Goal: Transaction & Acquisition: Download file/media

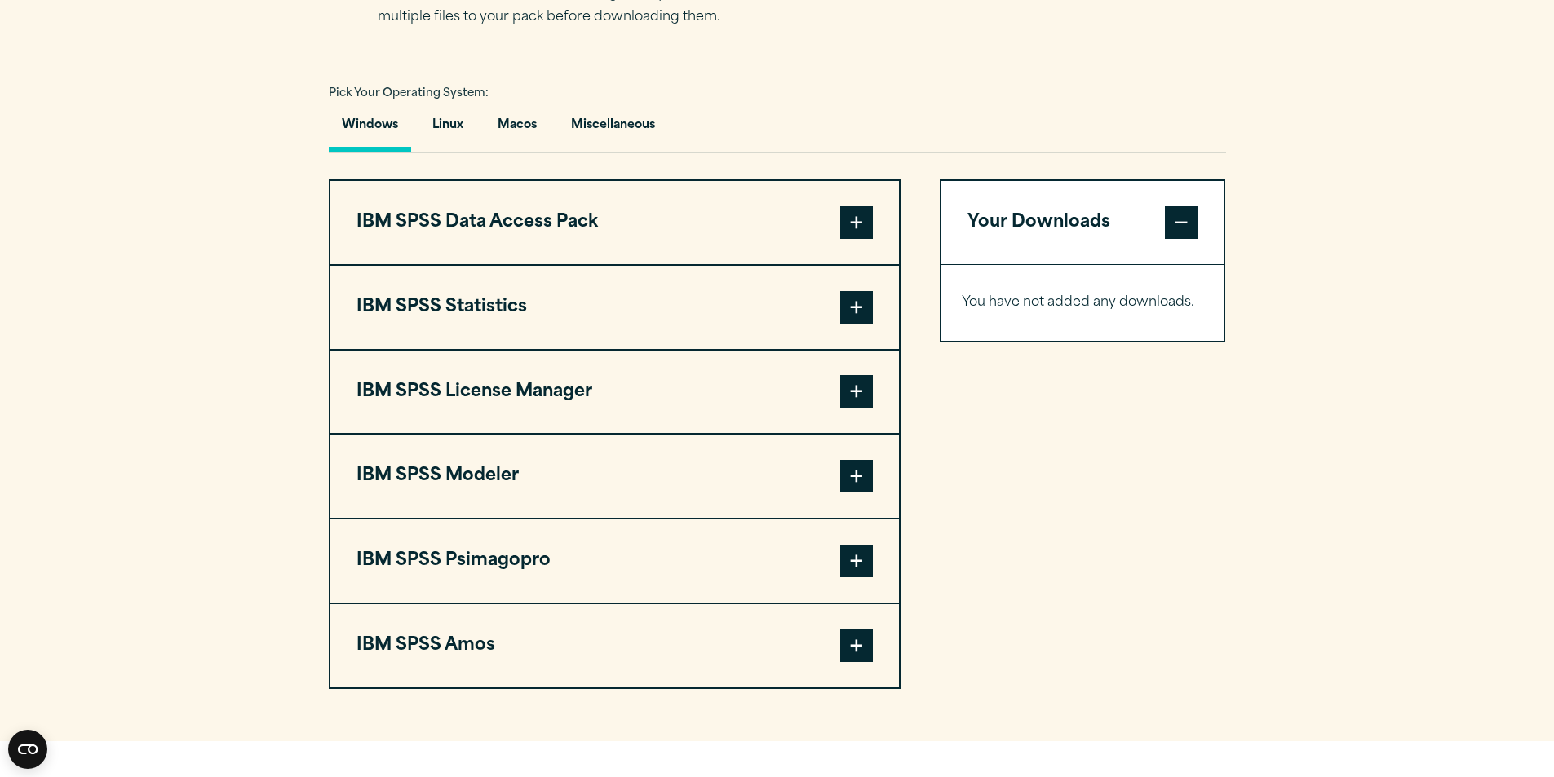
click at [514, 300] on button "IBM SPSS Statistics" at bounding box center [614, 307] width 569 height 83
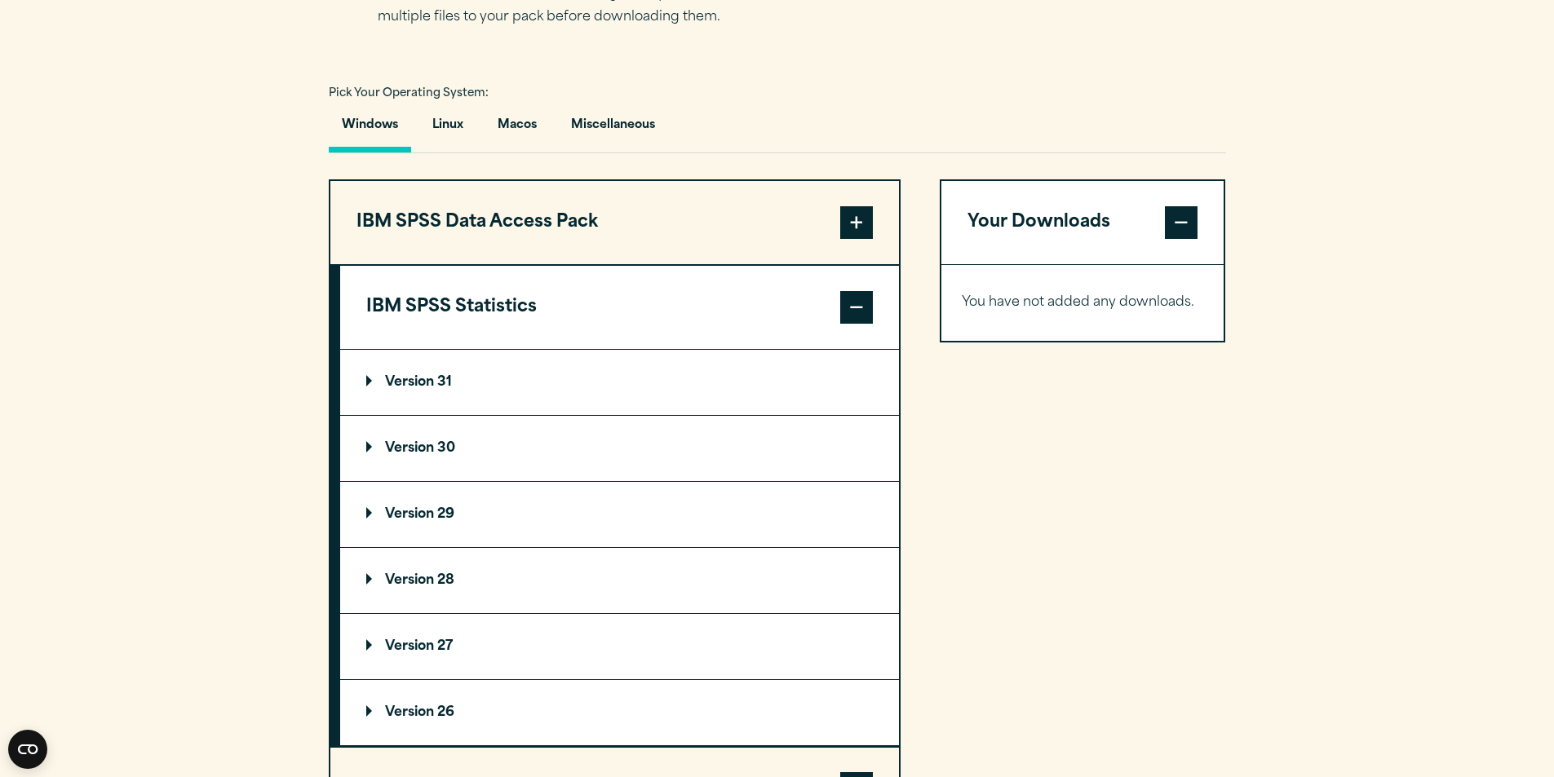
click at [462, 432] on summary "Version 30" at bounding box center [619, 448] width 559 height 65
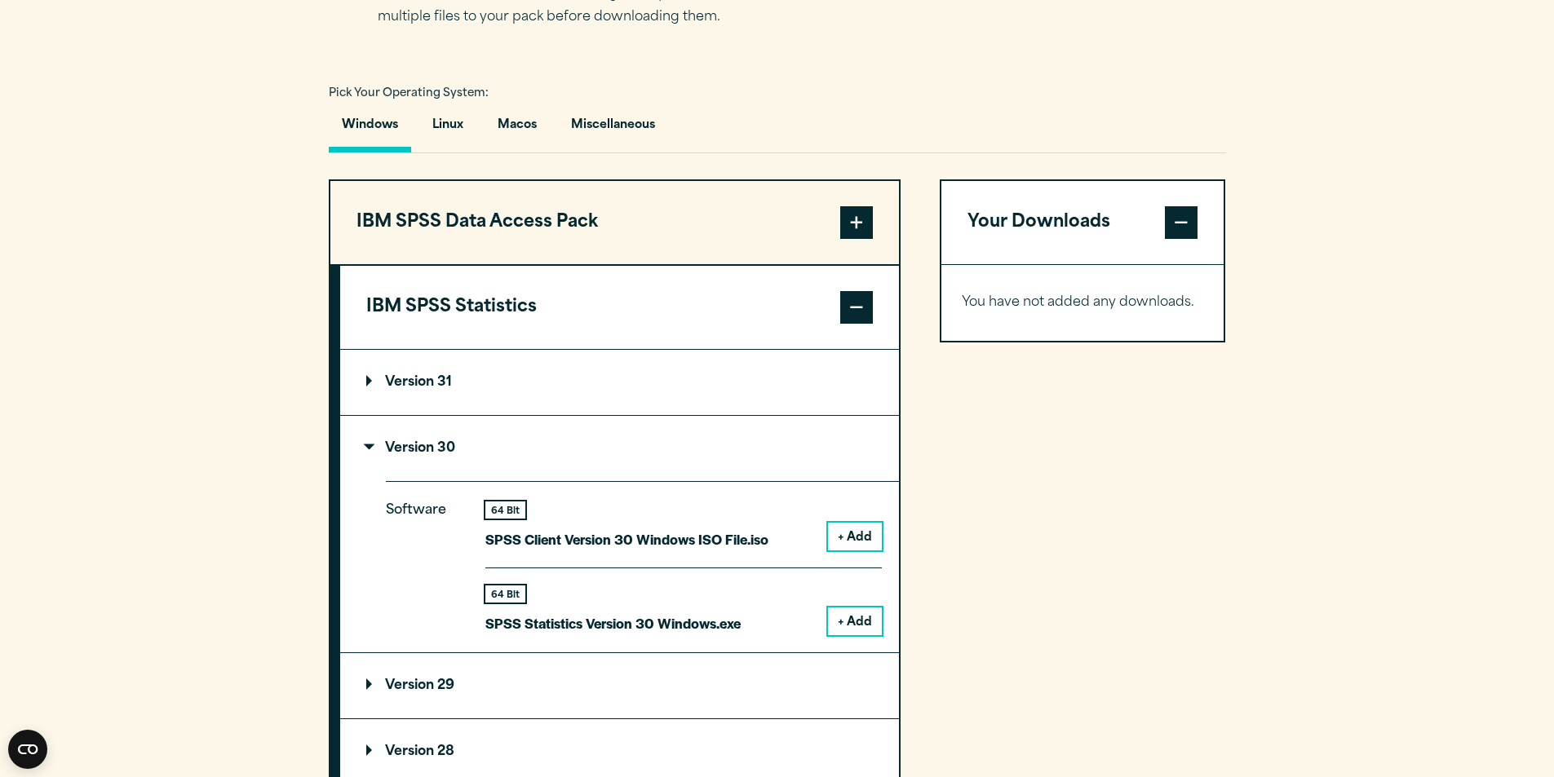
scroll to position [1224, 0]
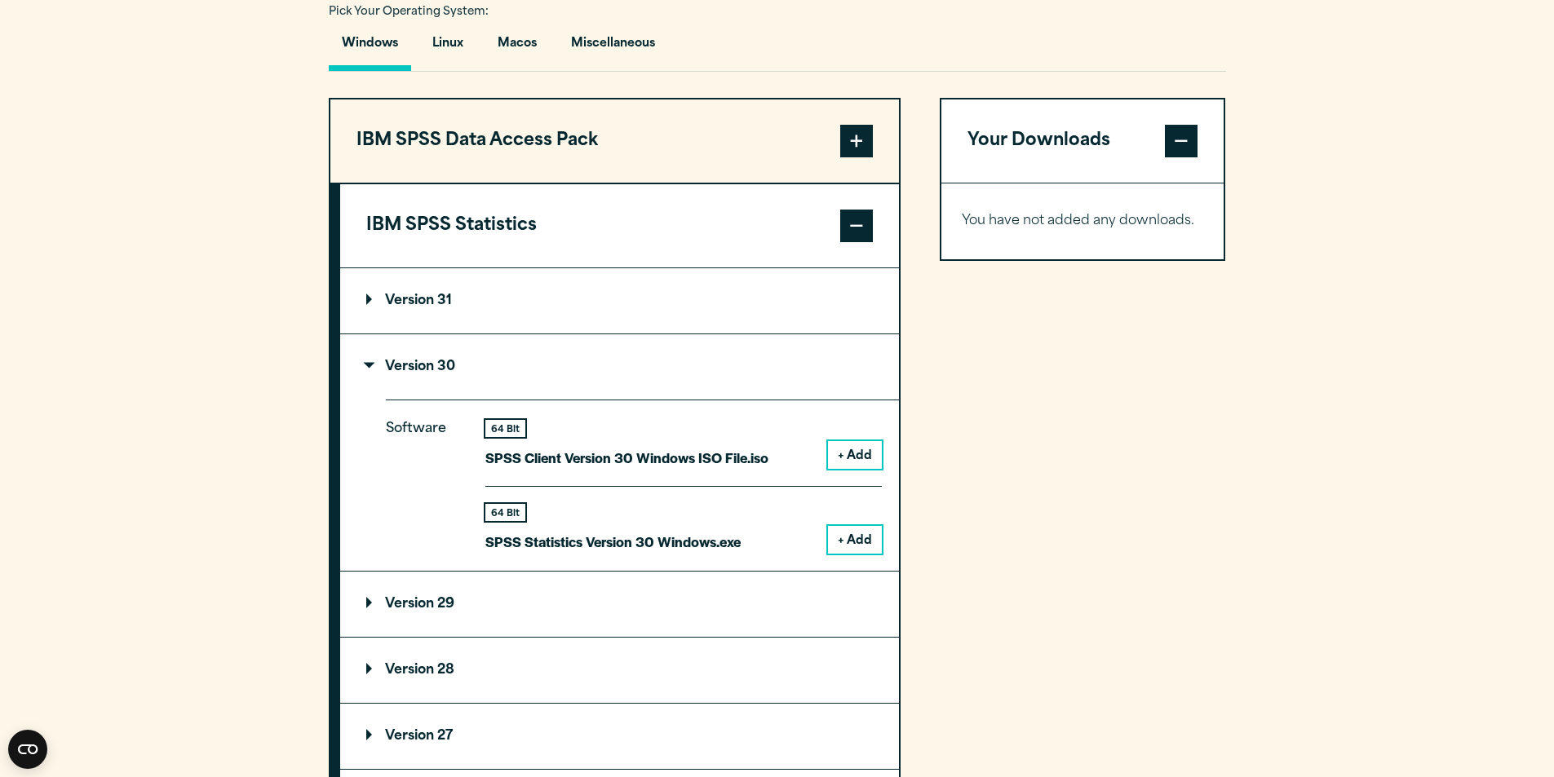
click at [401, 363] on p "Version 30" at bounding box center [410, 367] width 89 height 13
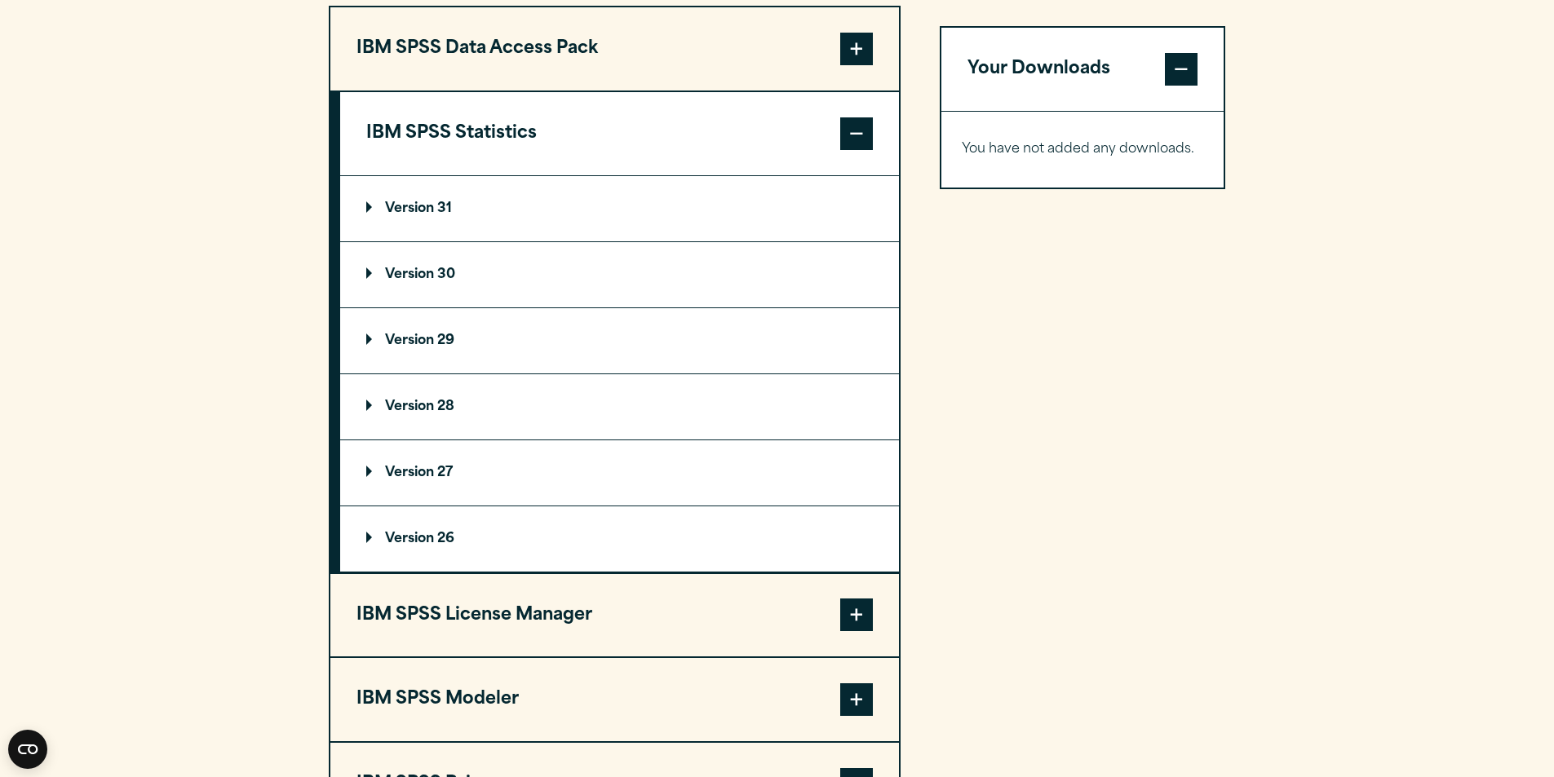
scroll to position [1305, 0]
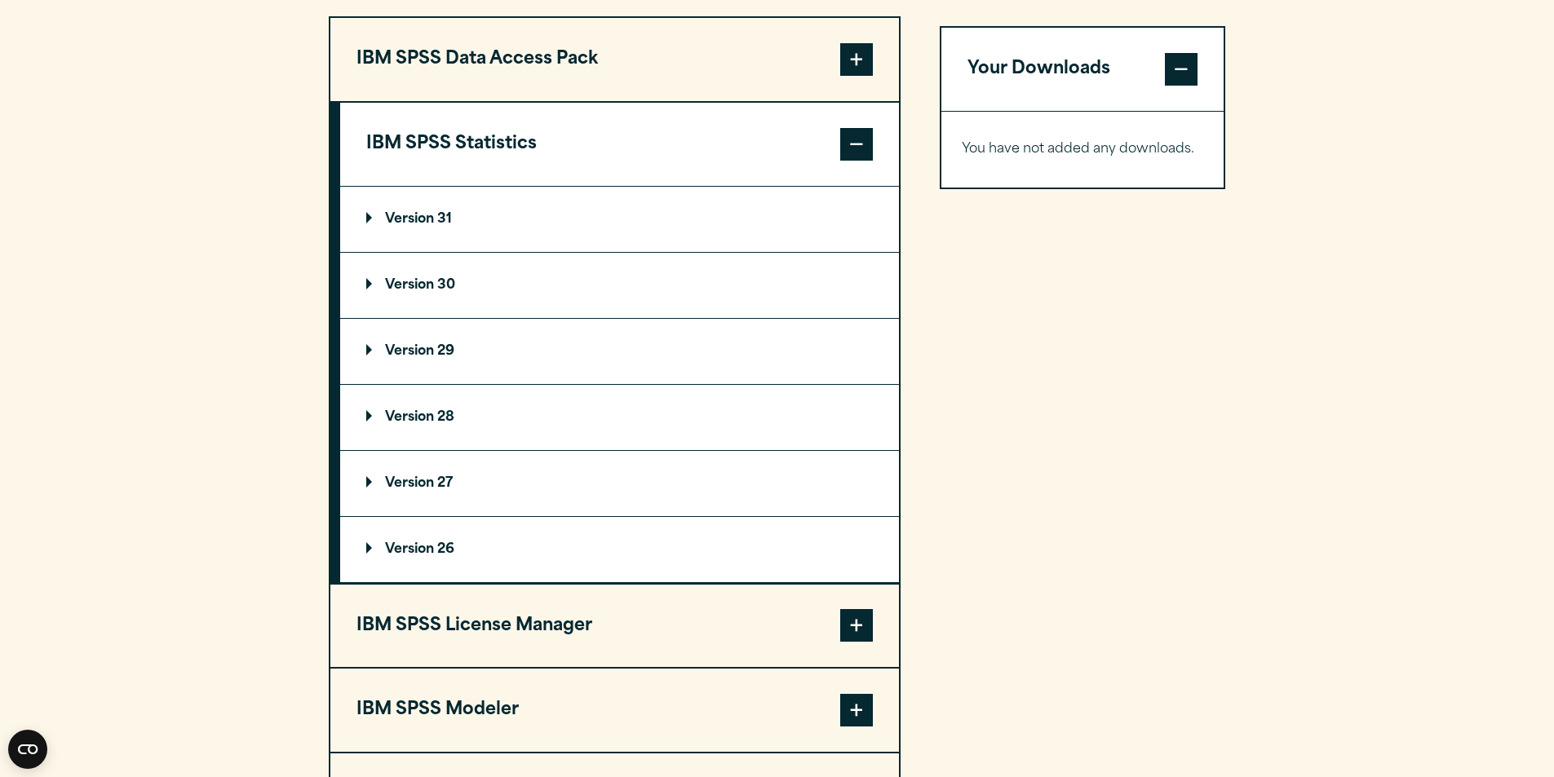
click at [423, 281] on p "Version 30" at bounding box center [410, 285] width 89 height 13
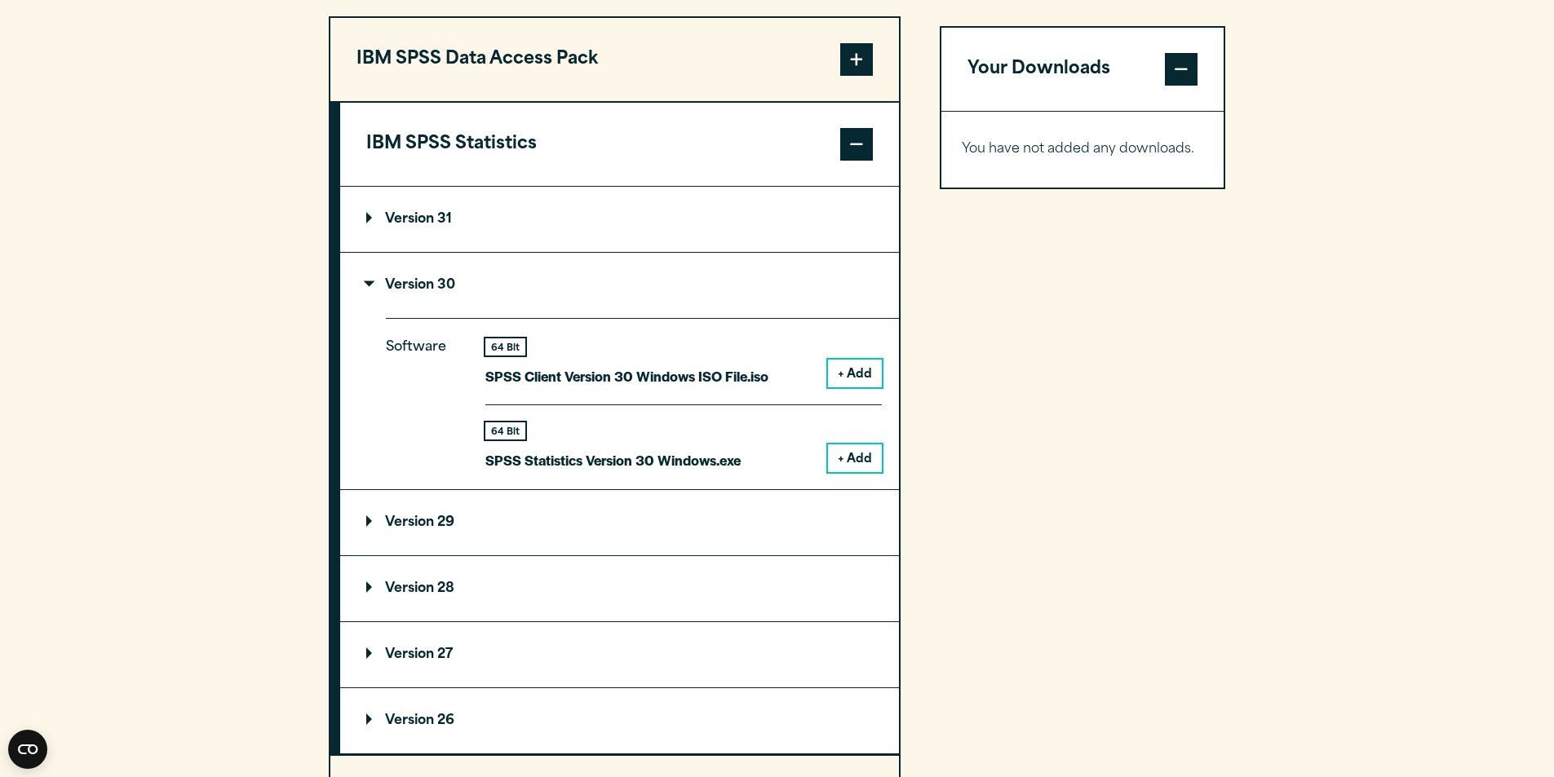
click at [449, 286] on p "Version 30" at bounding box center [410, 285] width 89 height 13
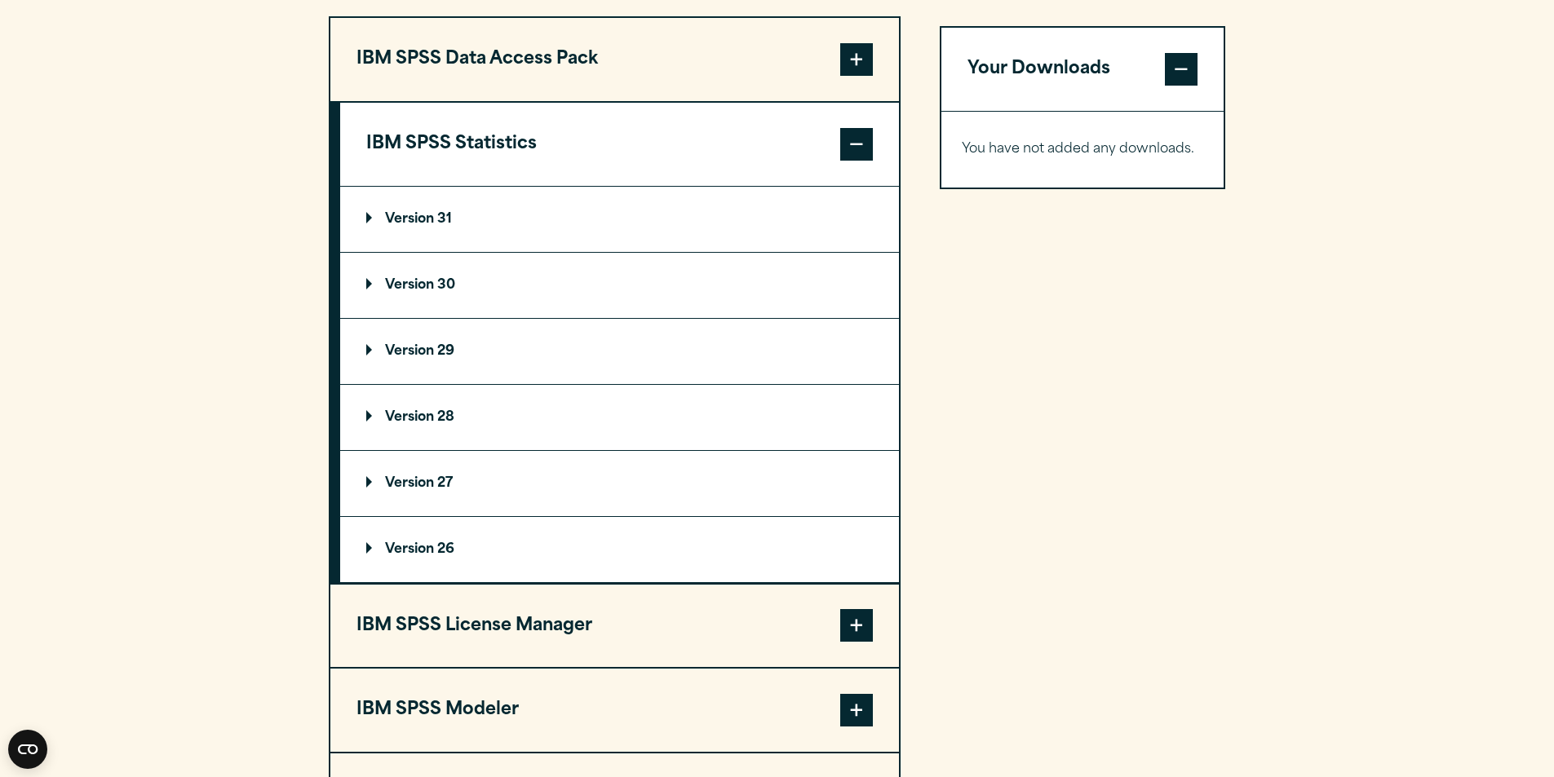
click at [449, 220] on p "Version 31" at bounding box center [409, 219] width 86 height 13
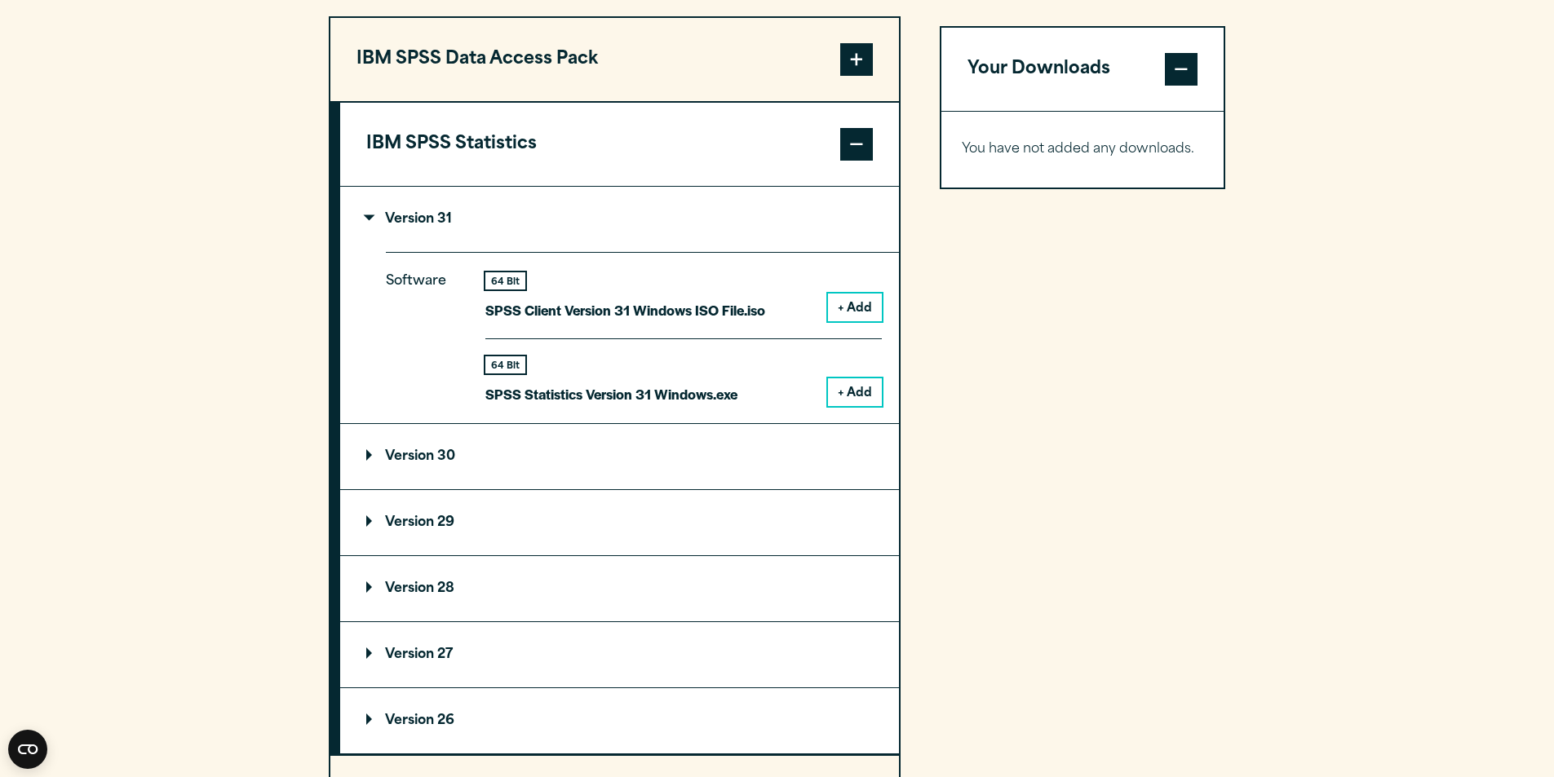
click at [449, 220] on p "Version 31" at bounding box center [409, 219] width 86 height 13
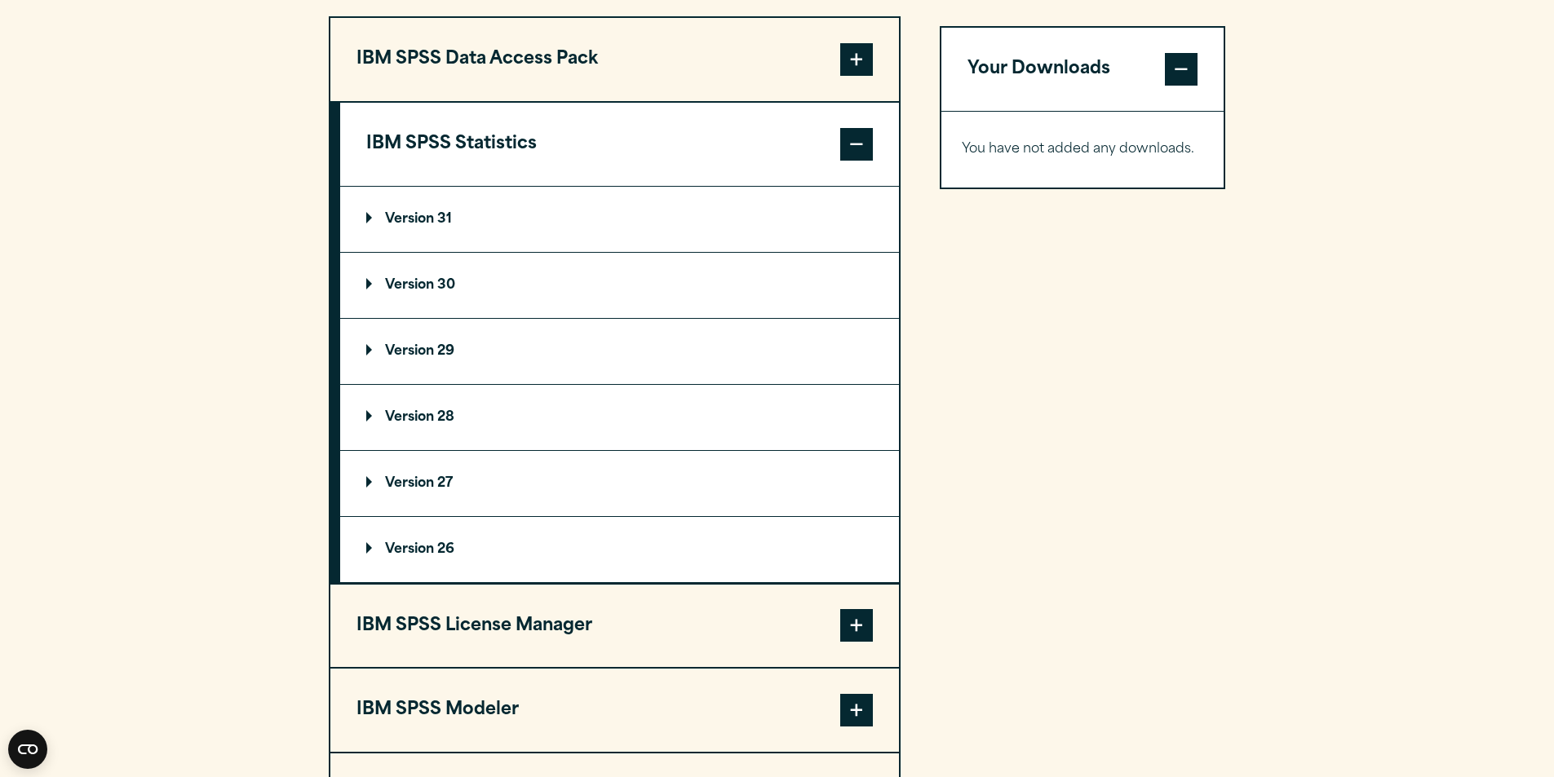
click at [447, 279] on p "Version 30" at bounding box center [410, 285] width 89 height 13
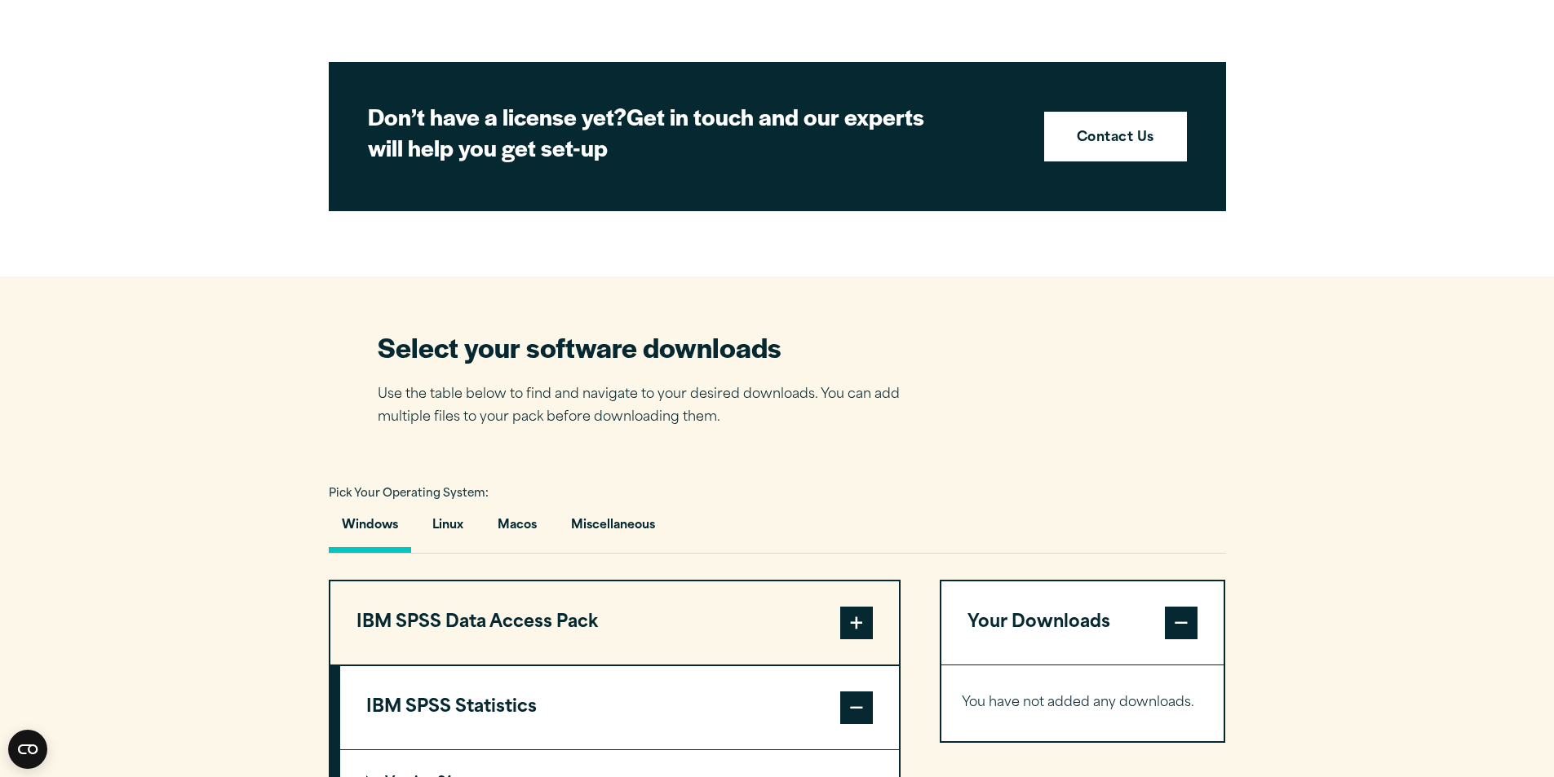
scroll to position [861, 0]
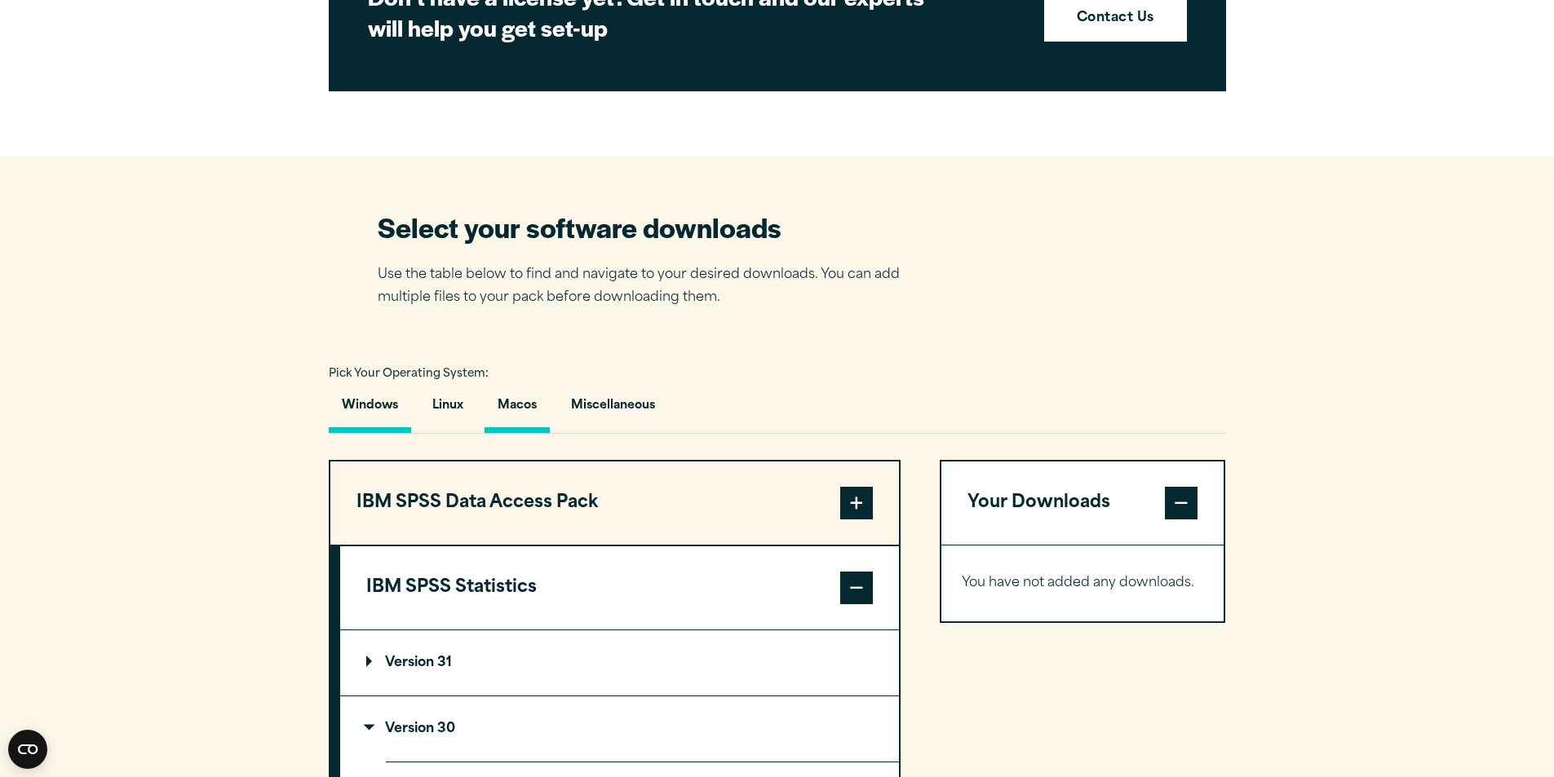
click at [520, 405] on button "Macos" at bounding box center [517, 410] width 65 height 46
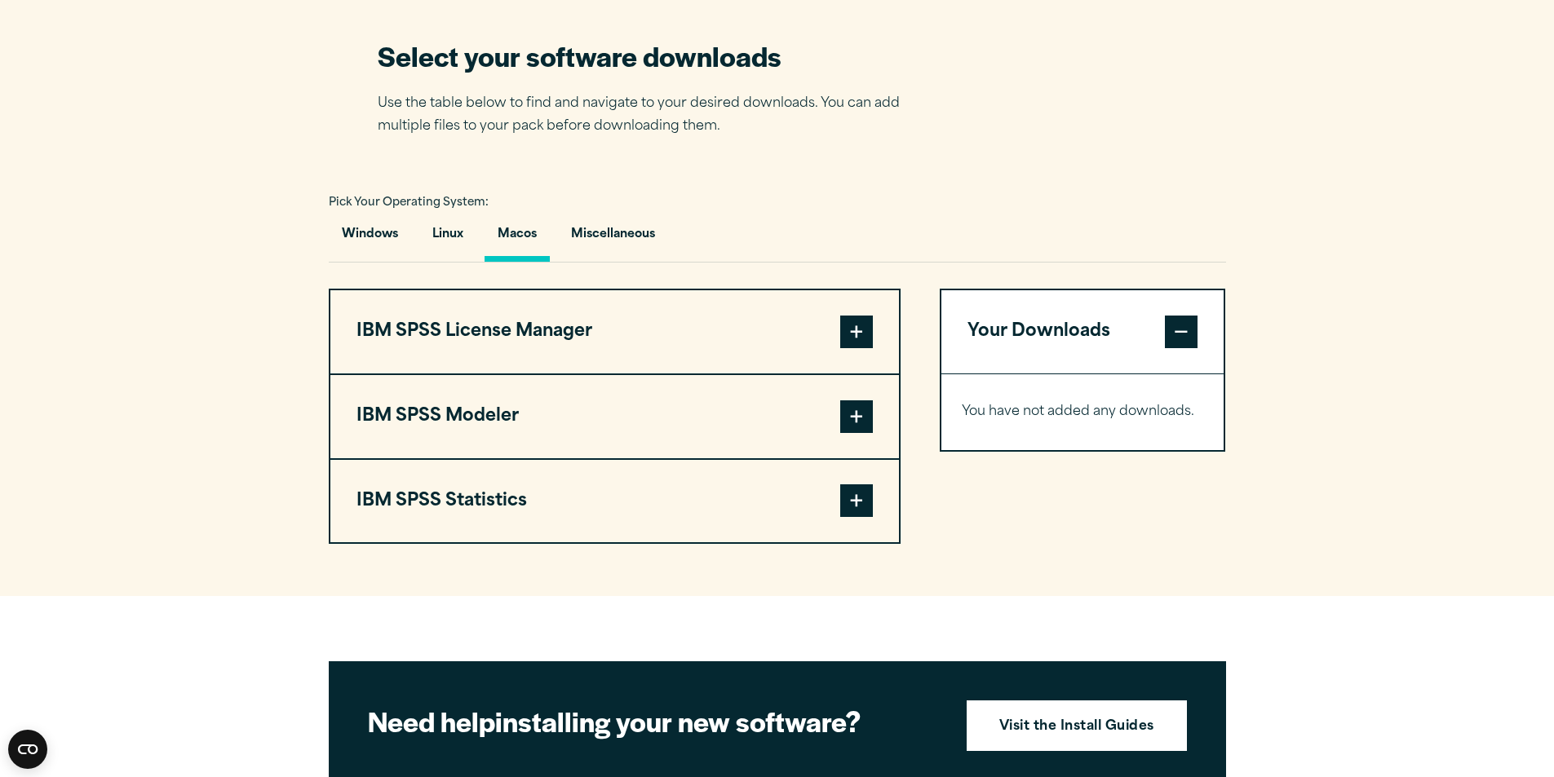
scroll to position [1188, 0]
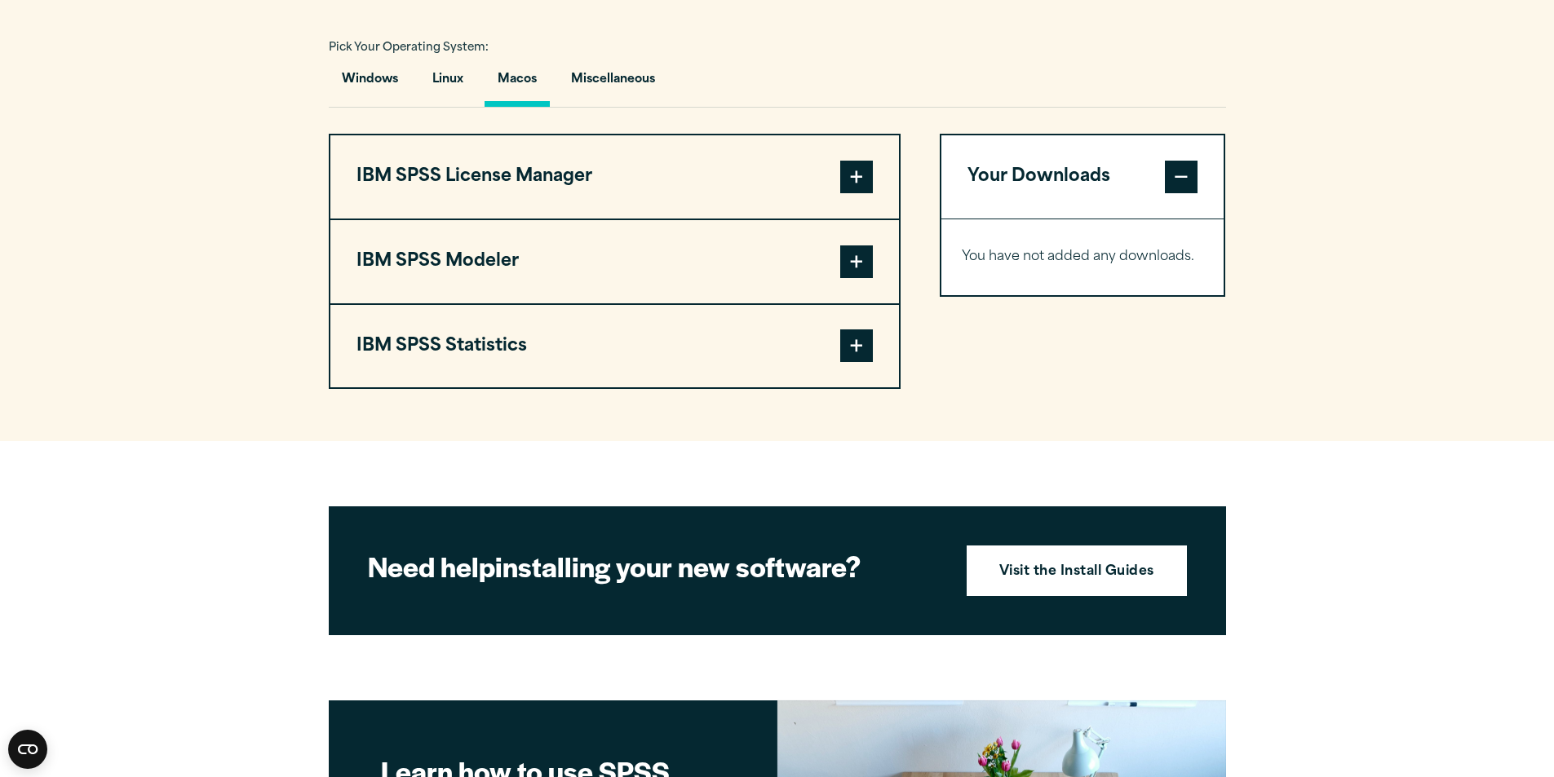
click at [532, 351] on button "IBM SPSS Statistics" at bounding box center [614, 346] width 569 height 83
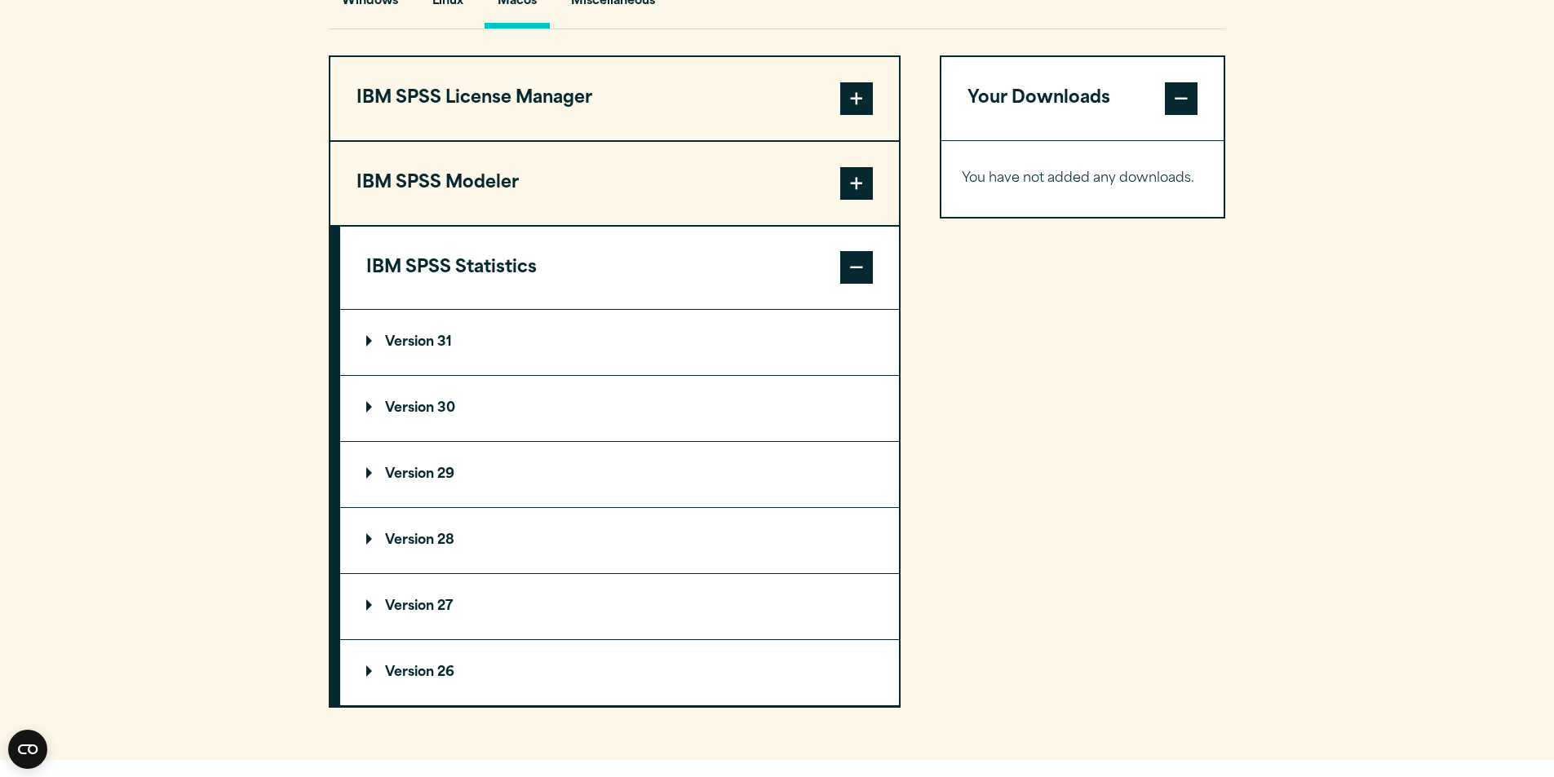
scroll to position [1351, 0]
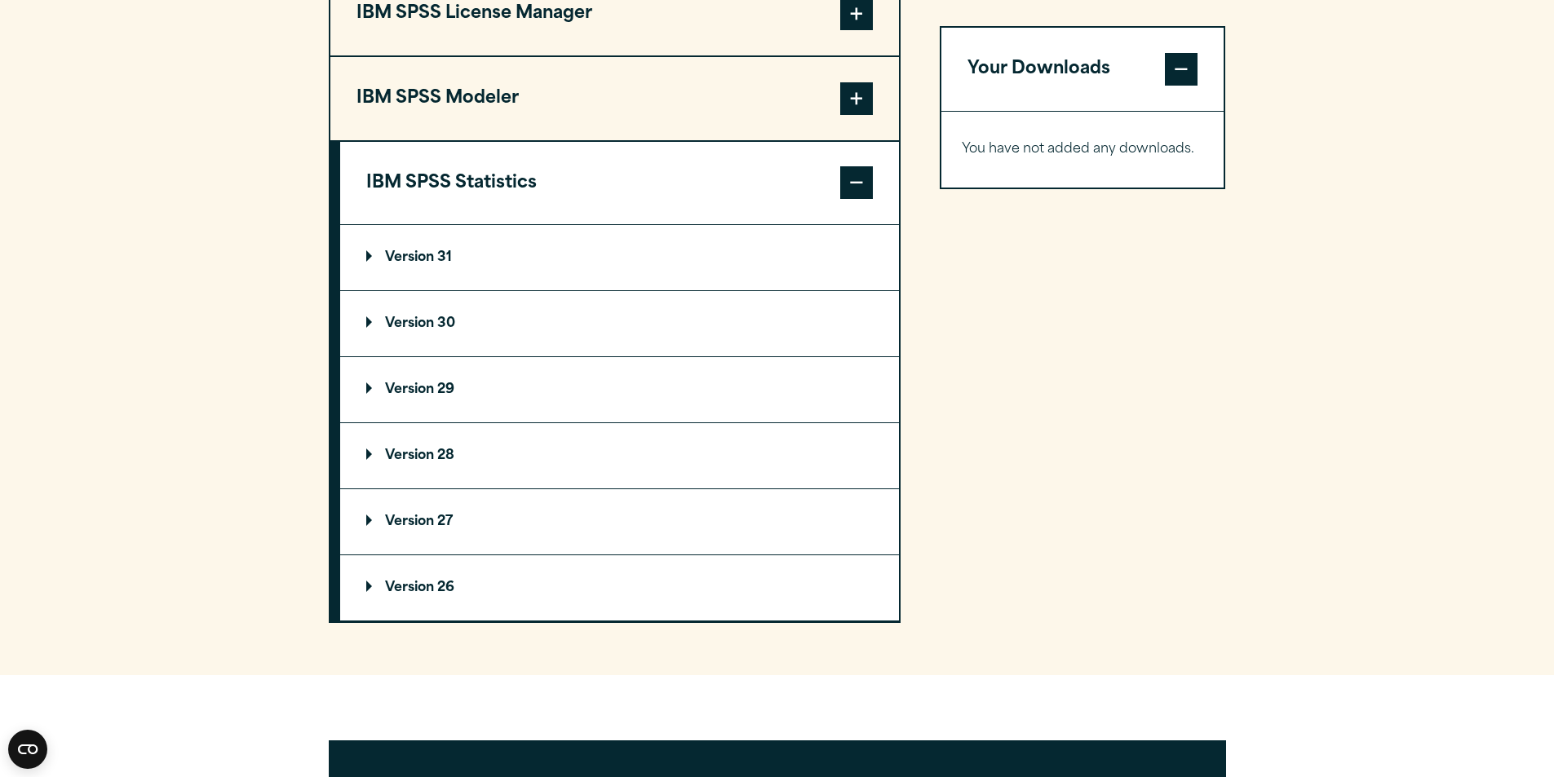
click at [435, 330] on p "Version 30" at bounding box center [410, 323] width 89 height 13
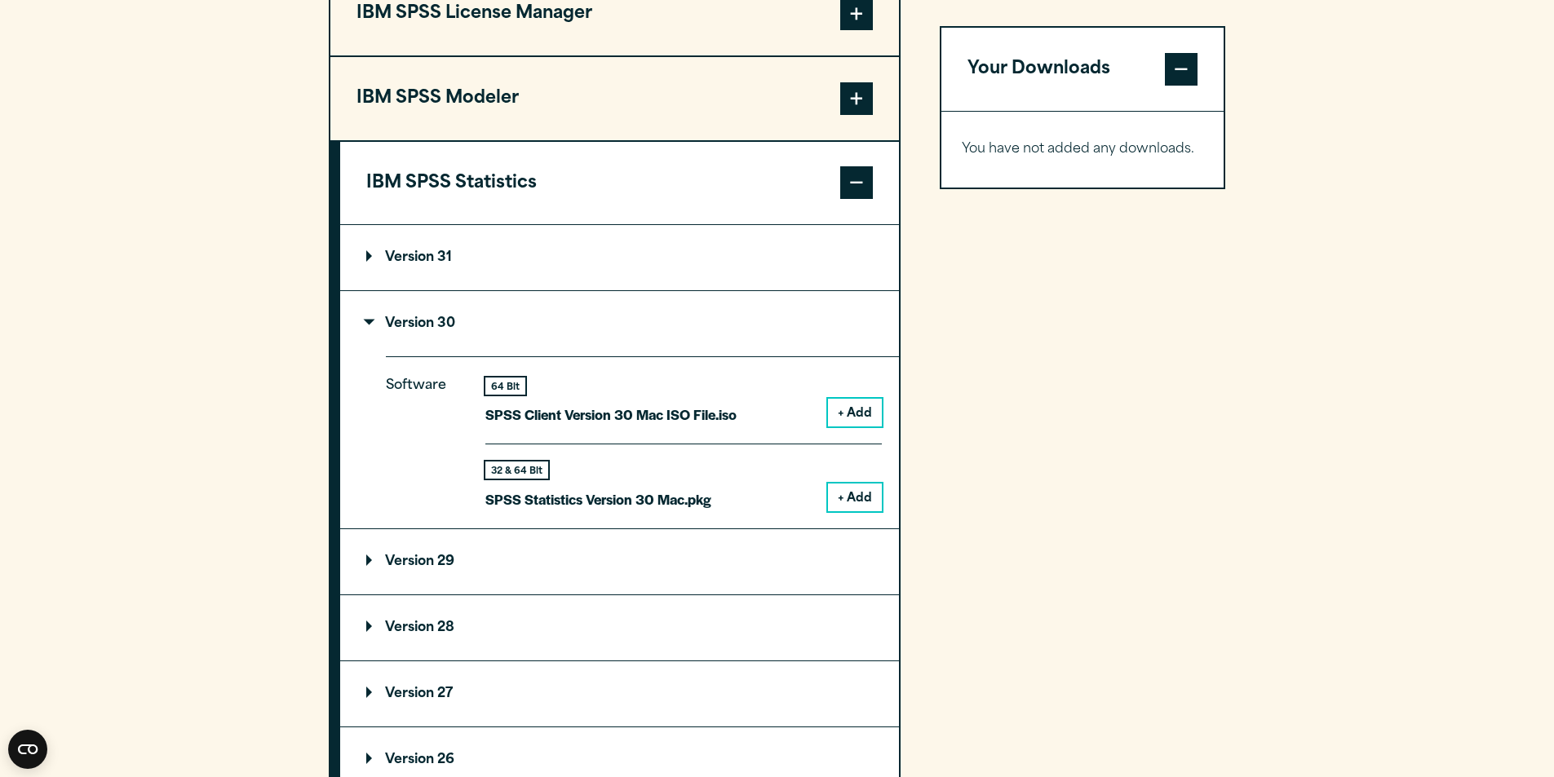
click at [852, 491] on button "+ Add" at bounding box center [855, 498] width 54 height 28
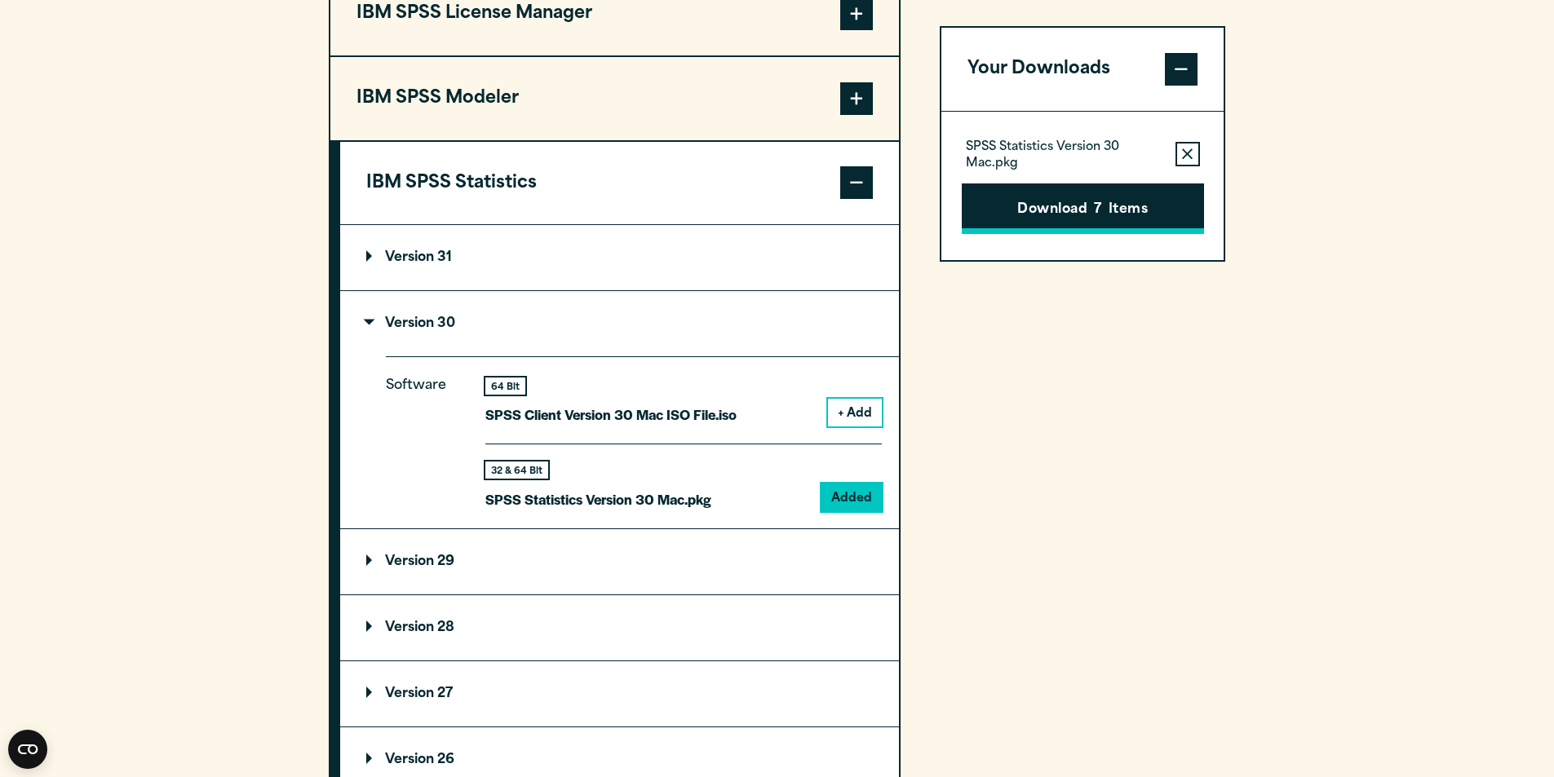
click at [1043, 209] on button "Download 7 Items" at bounding box center [1083, 209] width 242 height 51
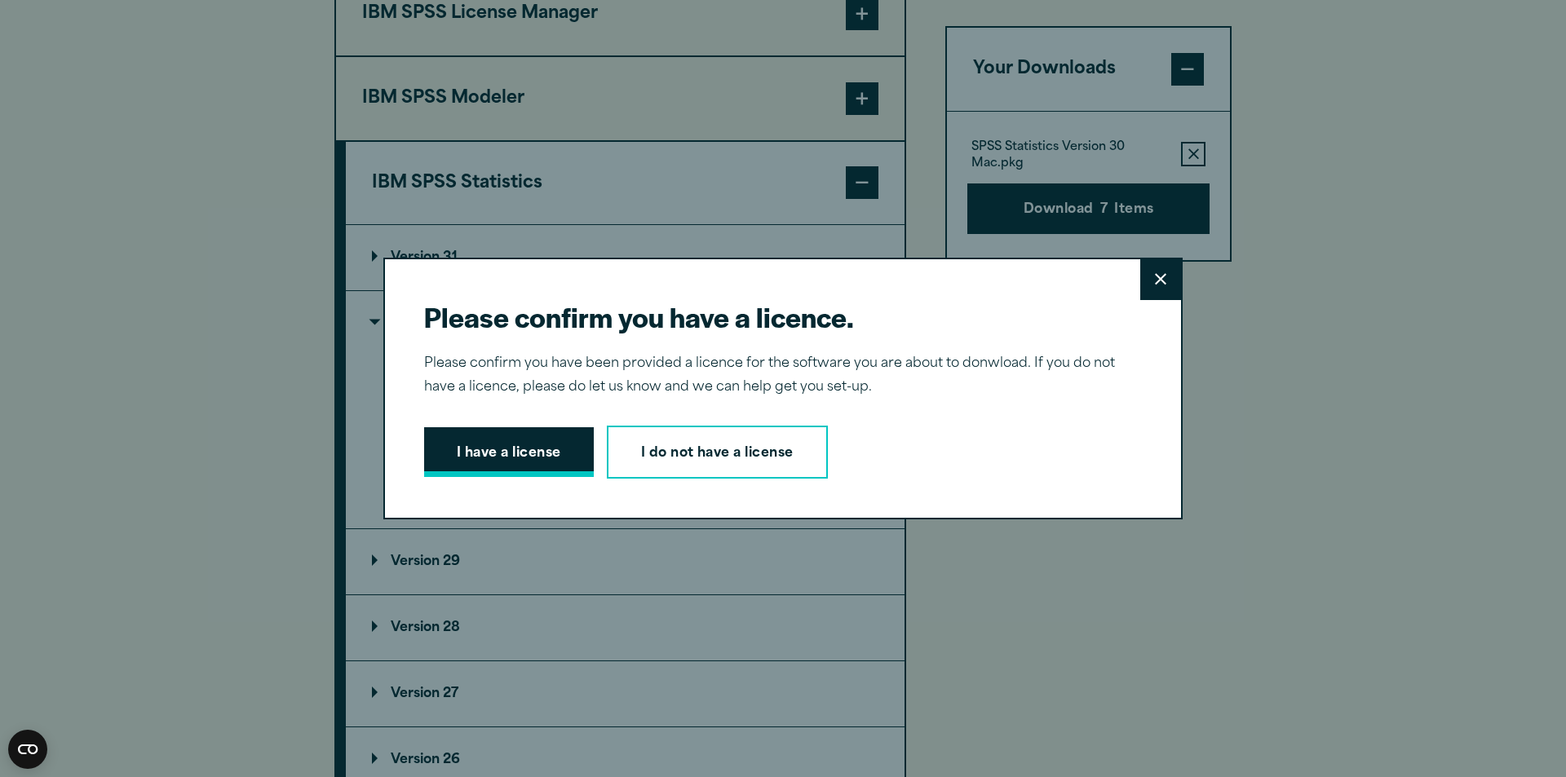
click at [487, 454] on button "I have a license" at bounding box center [509, 452] width 170 height 51
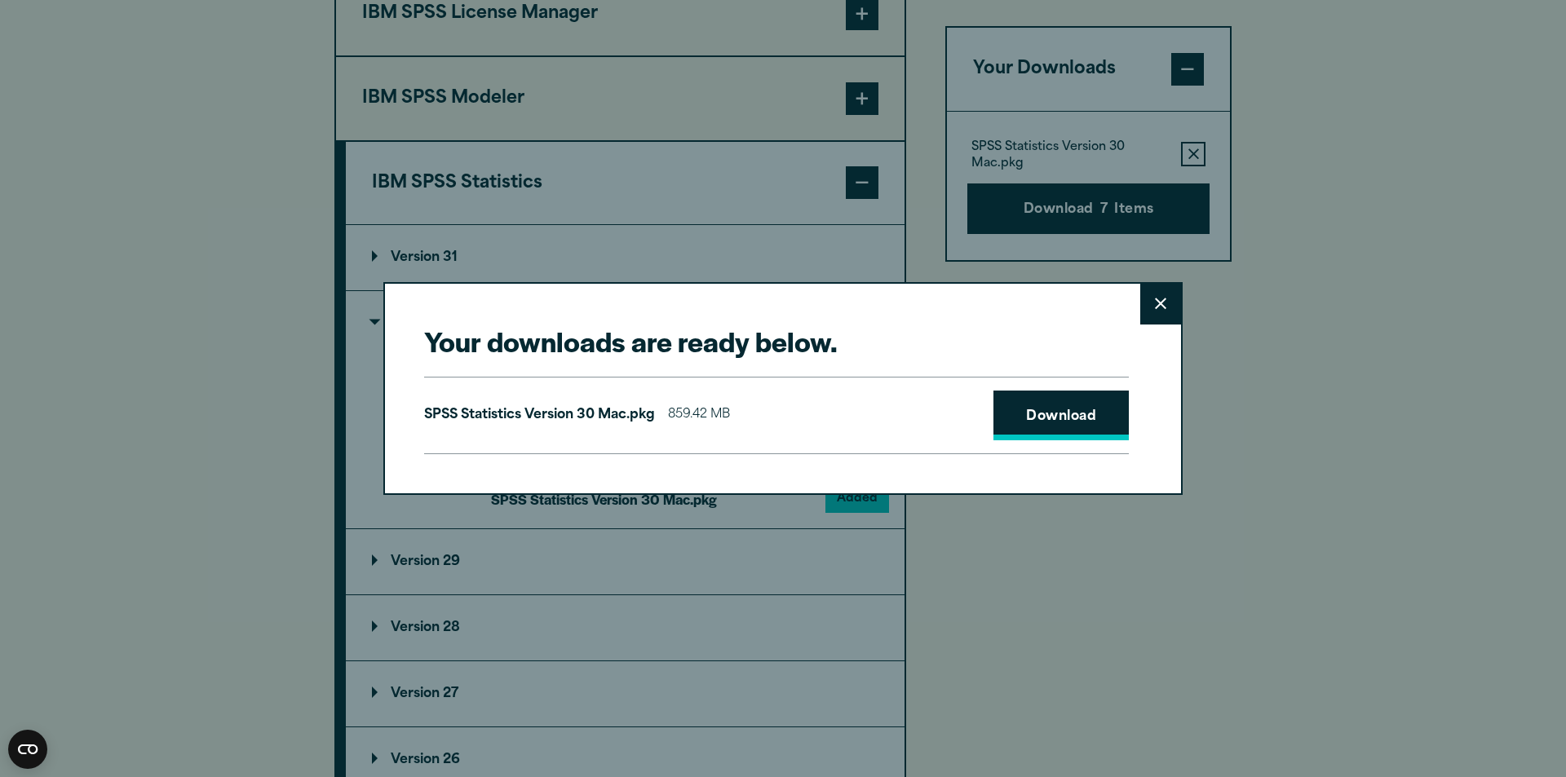
click at [1105, 406] on link "Download" at bounding box center [1061, 416] width 135 height 51
click at [1396, 361] on div "Your downloads are ready below. Close SPSS Statistics Version 30 Mac.pkg 859.42…" at bounding box center [783, 388] width 1566 height 777
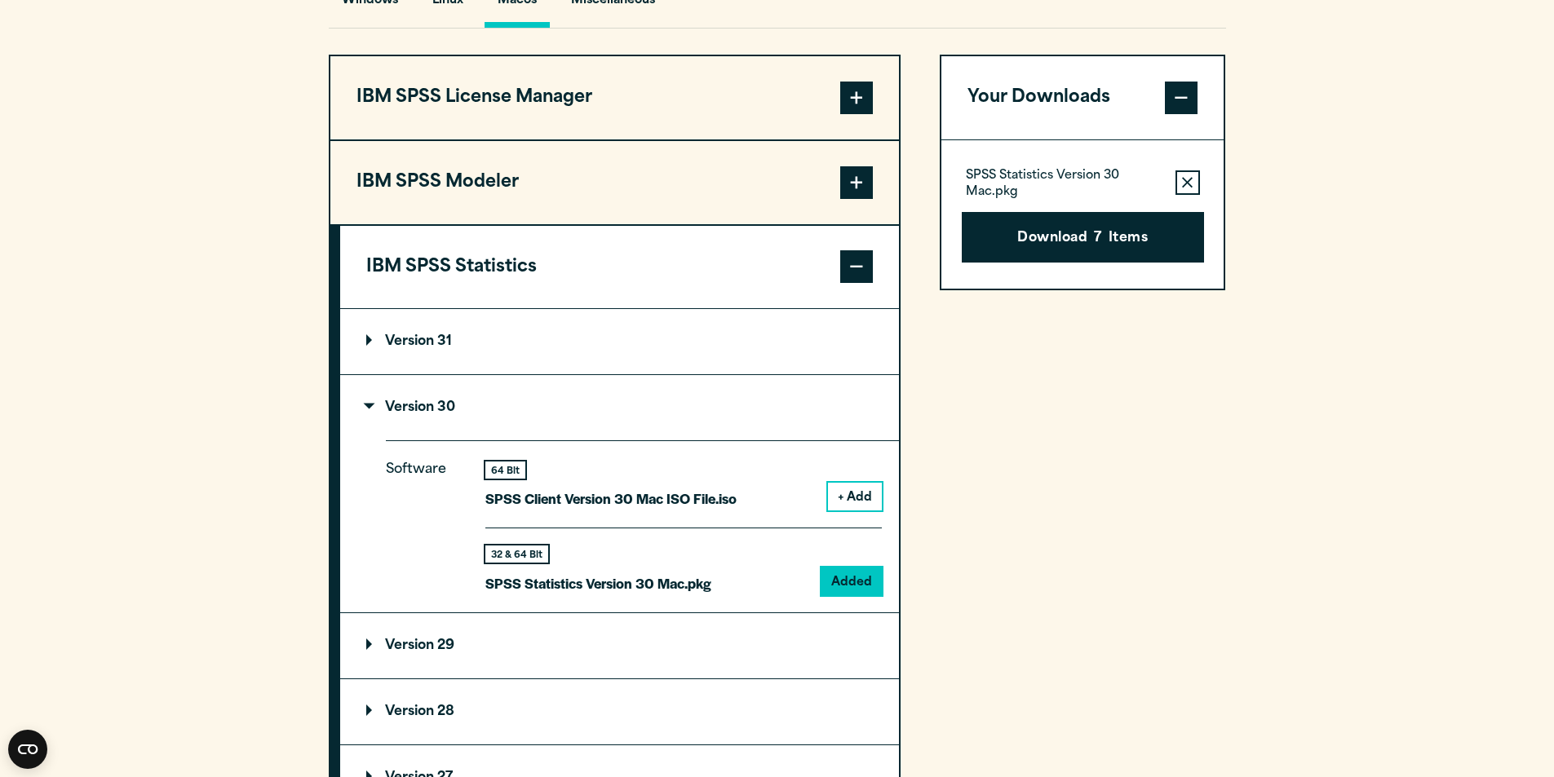
scroll to position [1188, 0]
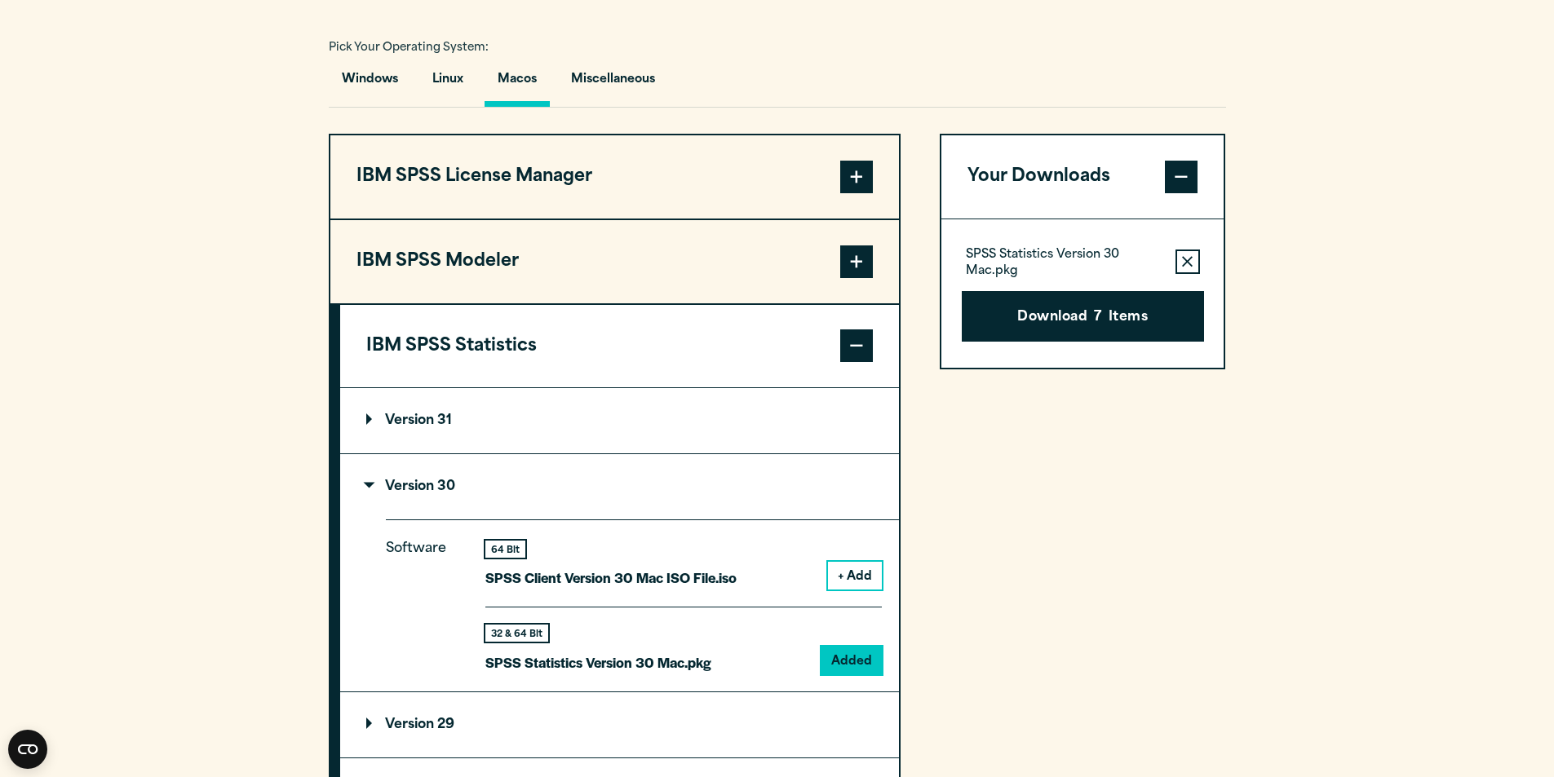
click at [370, 487] on p "Version 30" at bounding box center [410, 486] width 89 height 13
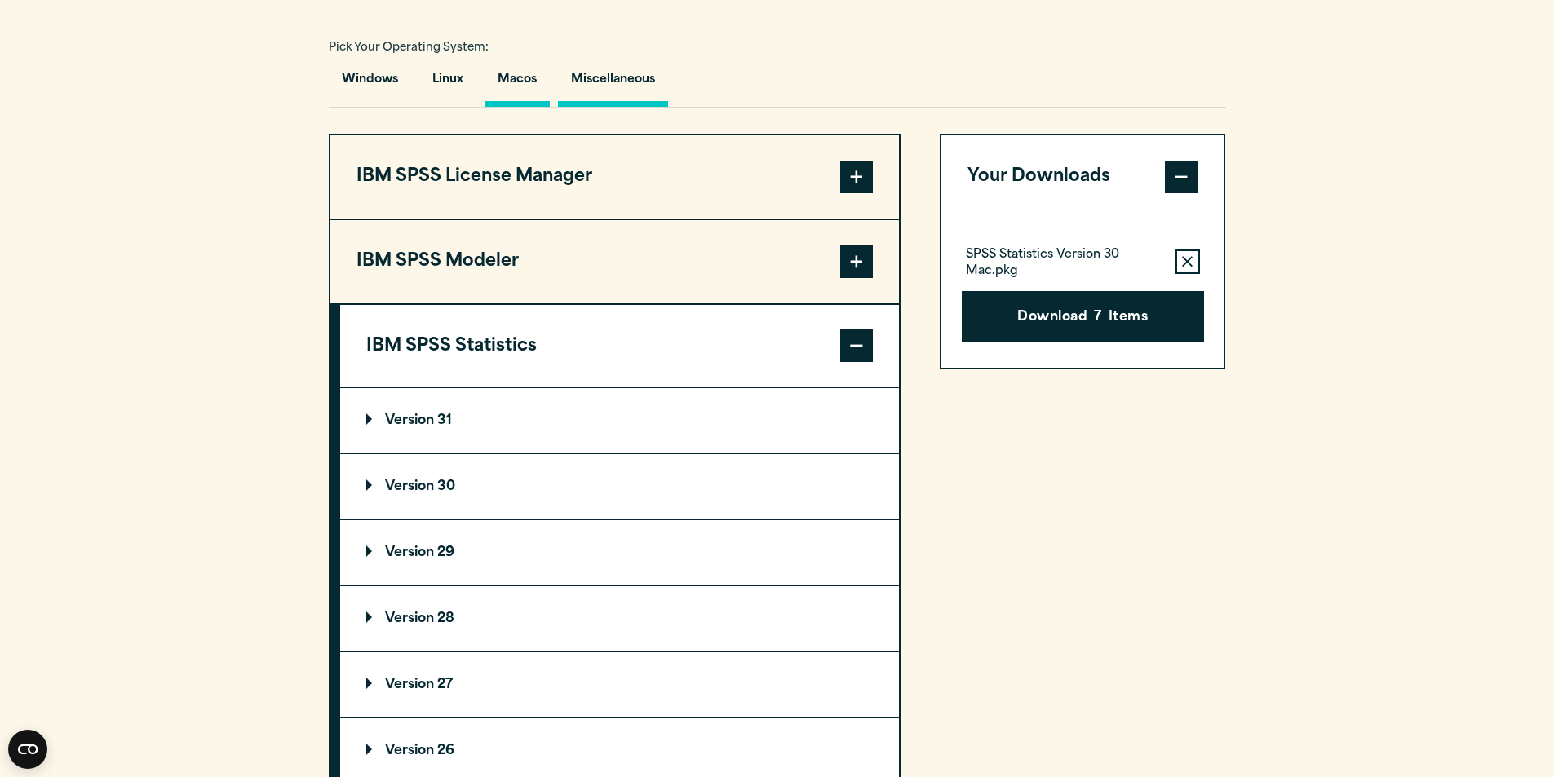
click at [608, 64] on button "Miscellaneous" at bounding box center [613, 83] width 110 height 46
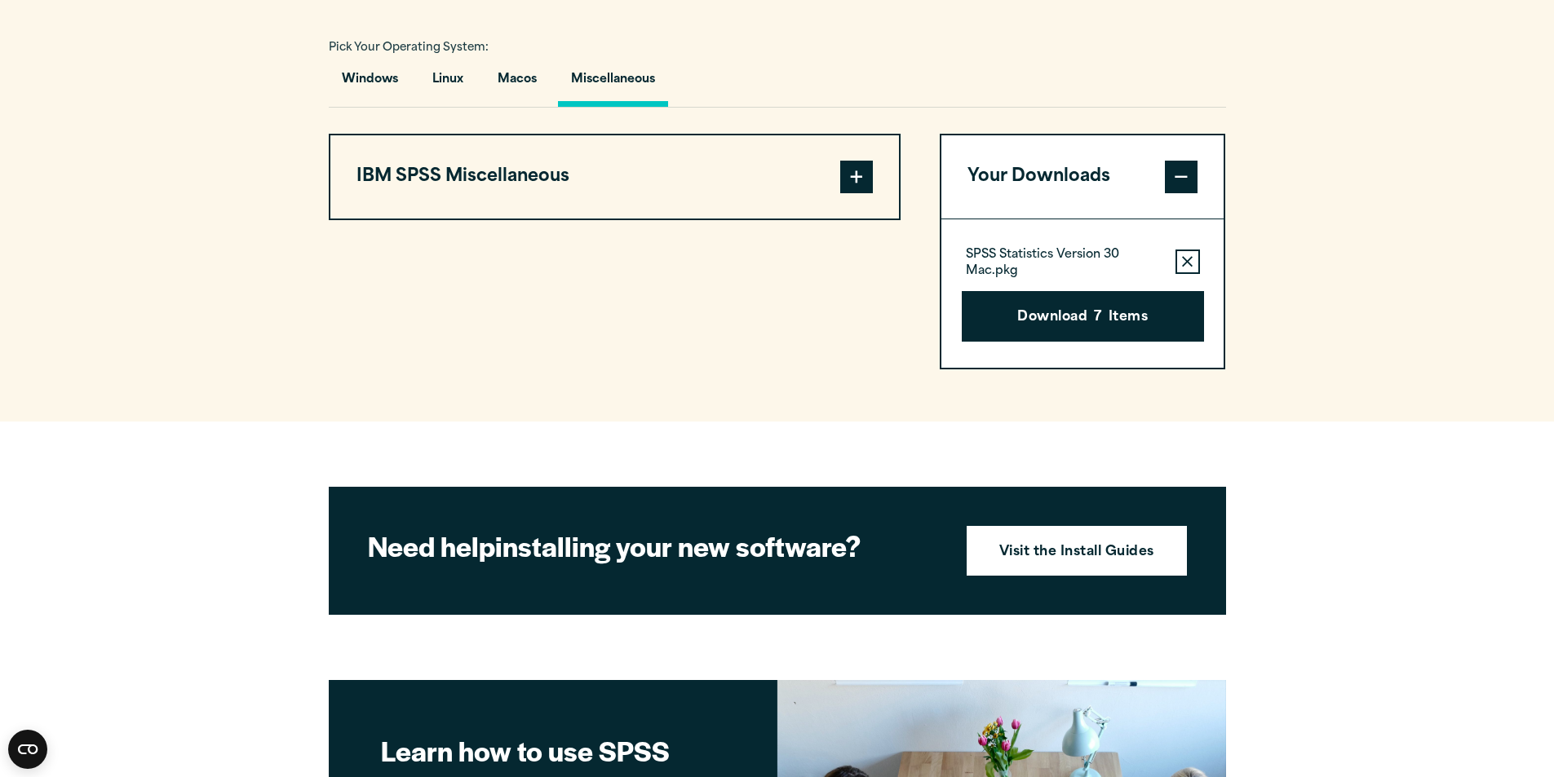
click at [543, 166] on button "IBM SPSS Miscellaneous" at bounding box center [614, 176] width 569 height 83
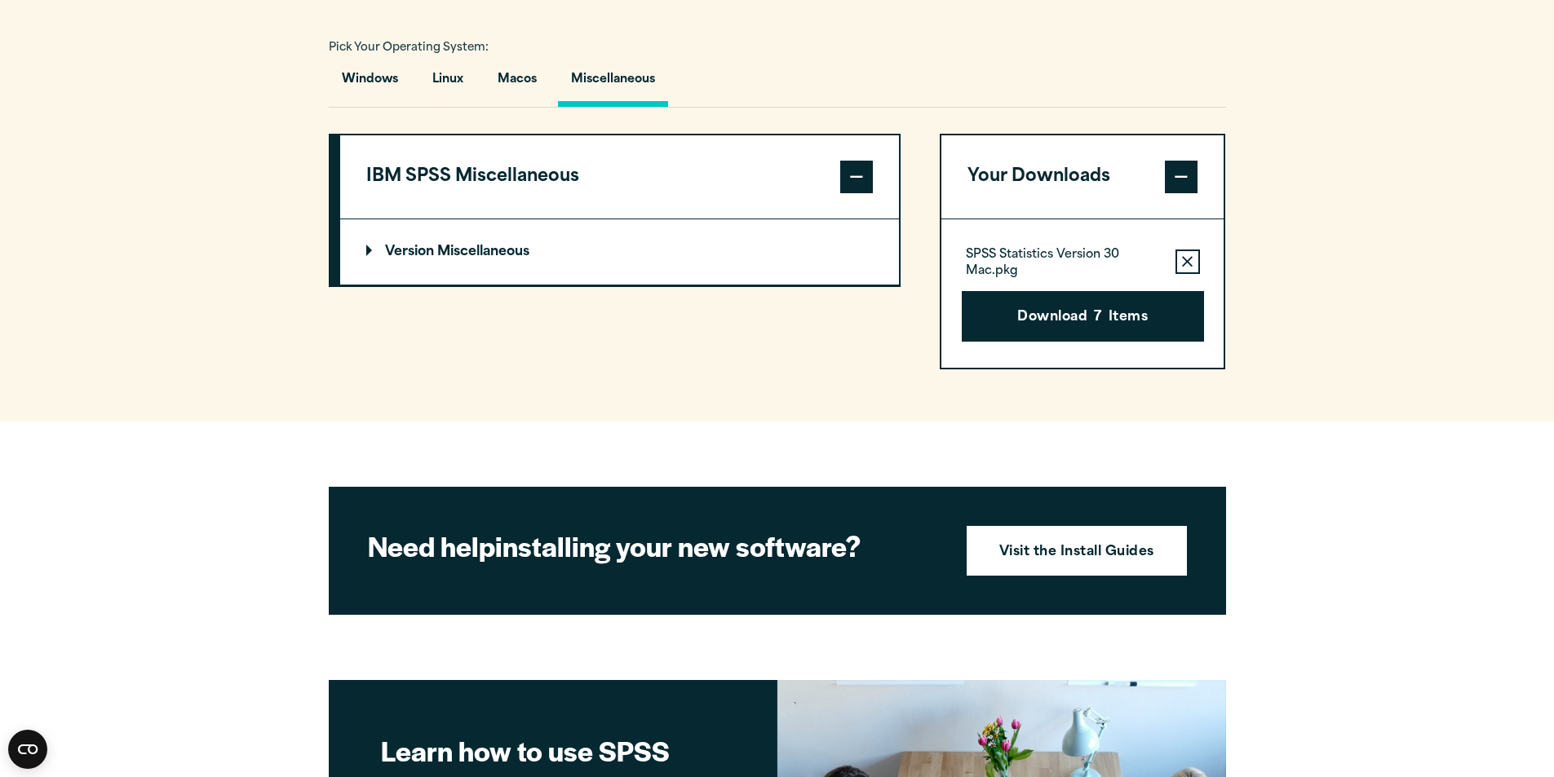
click at [530, 240] on summary "Version Miscellaneous" at bounding box center [619, 251] width 559 height 65
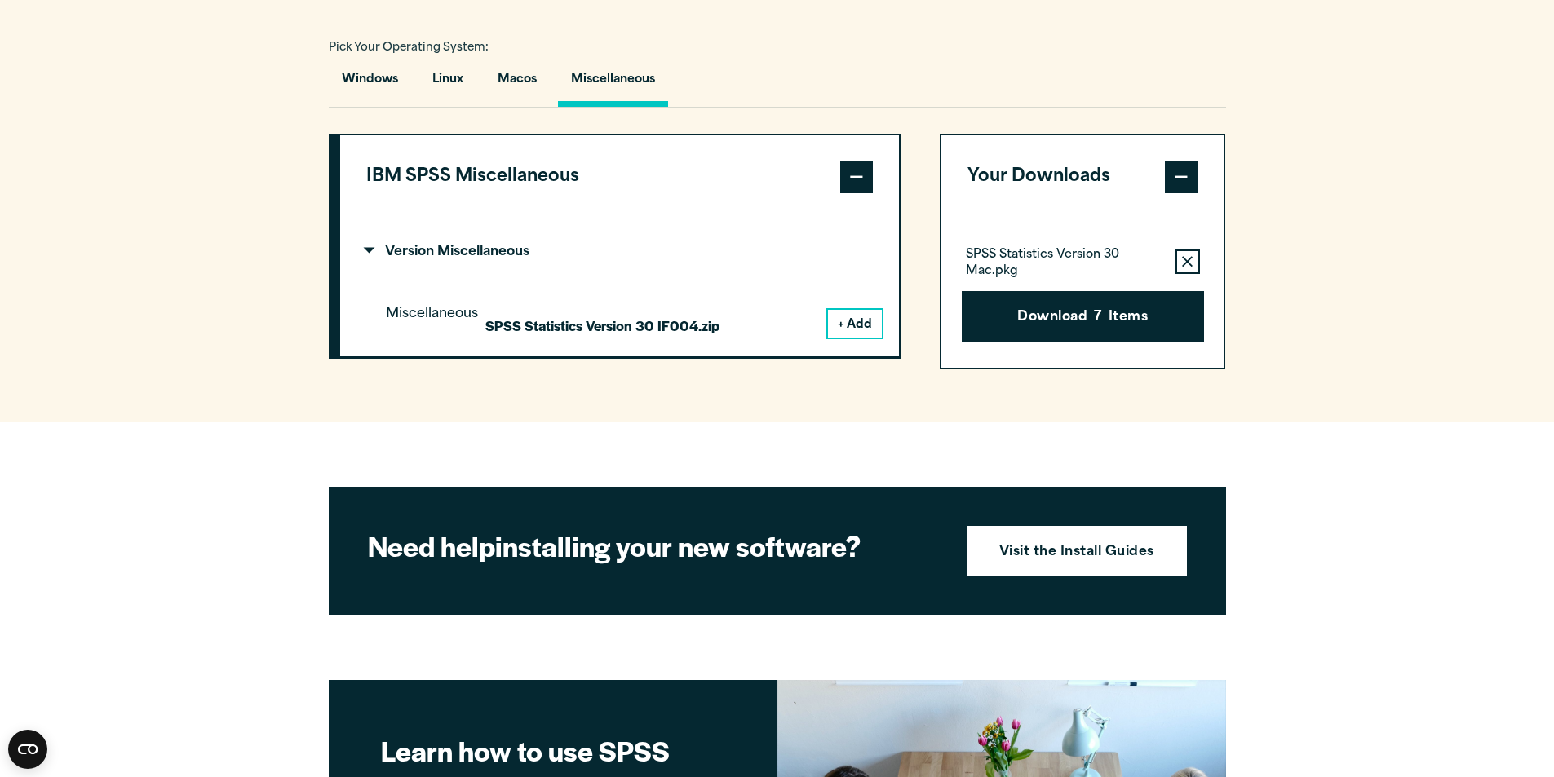
click at [654, 193] on button "IBM SPSS Miscellaneous" at bounding box center [619, 176] width 559 height 83
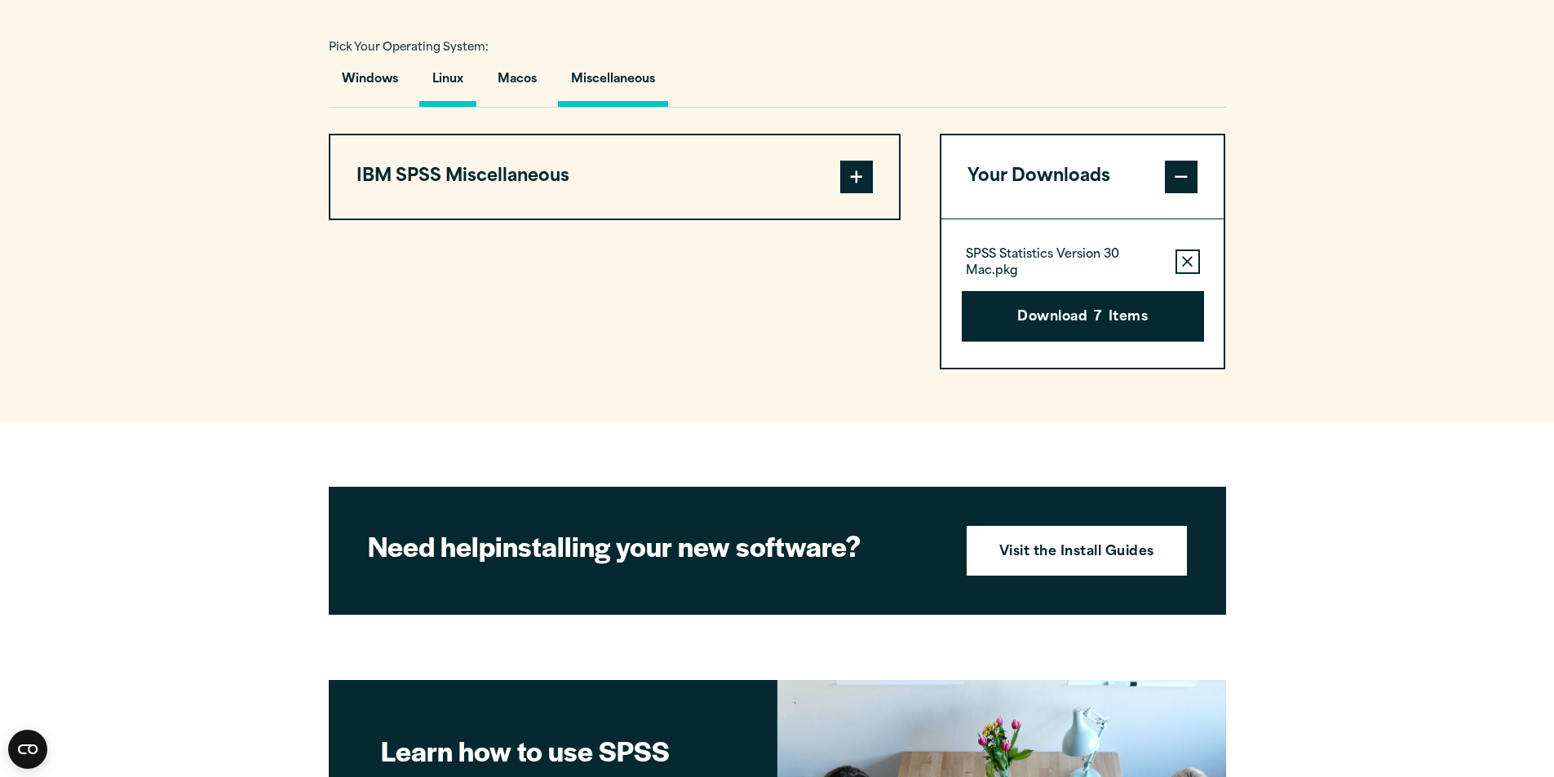
click at [450, 79] on button "Linux" at bounding box center [447, 83] width 57 height 46
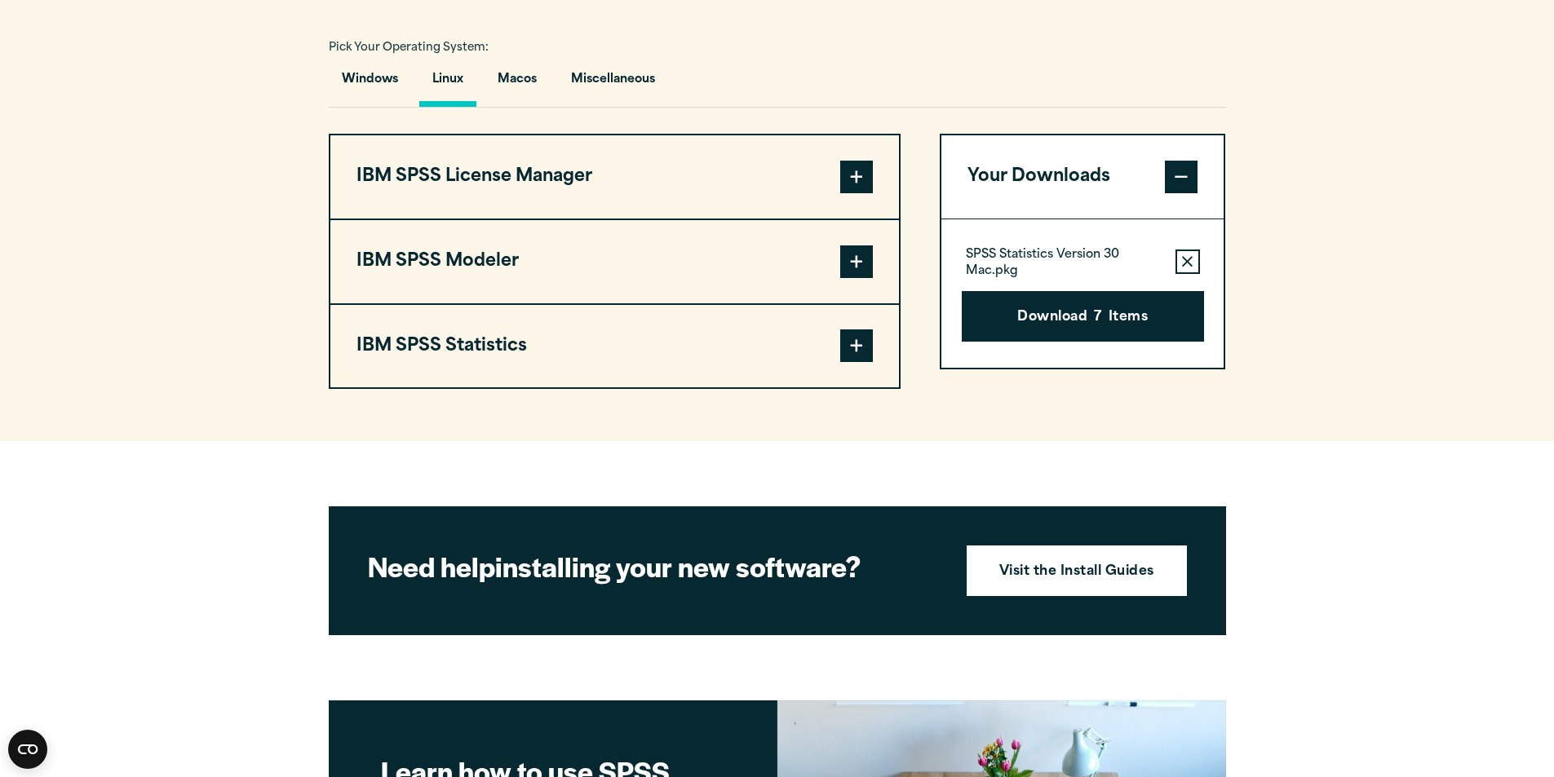
click at [503, 341] on button "IBM SPSS Statistics" at bounding box center [614, 346] width 569 height 83
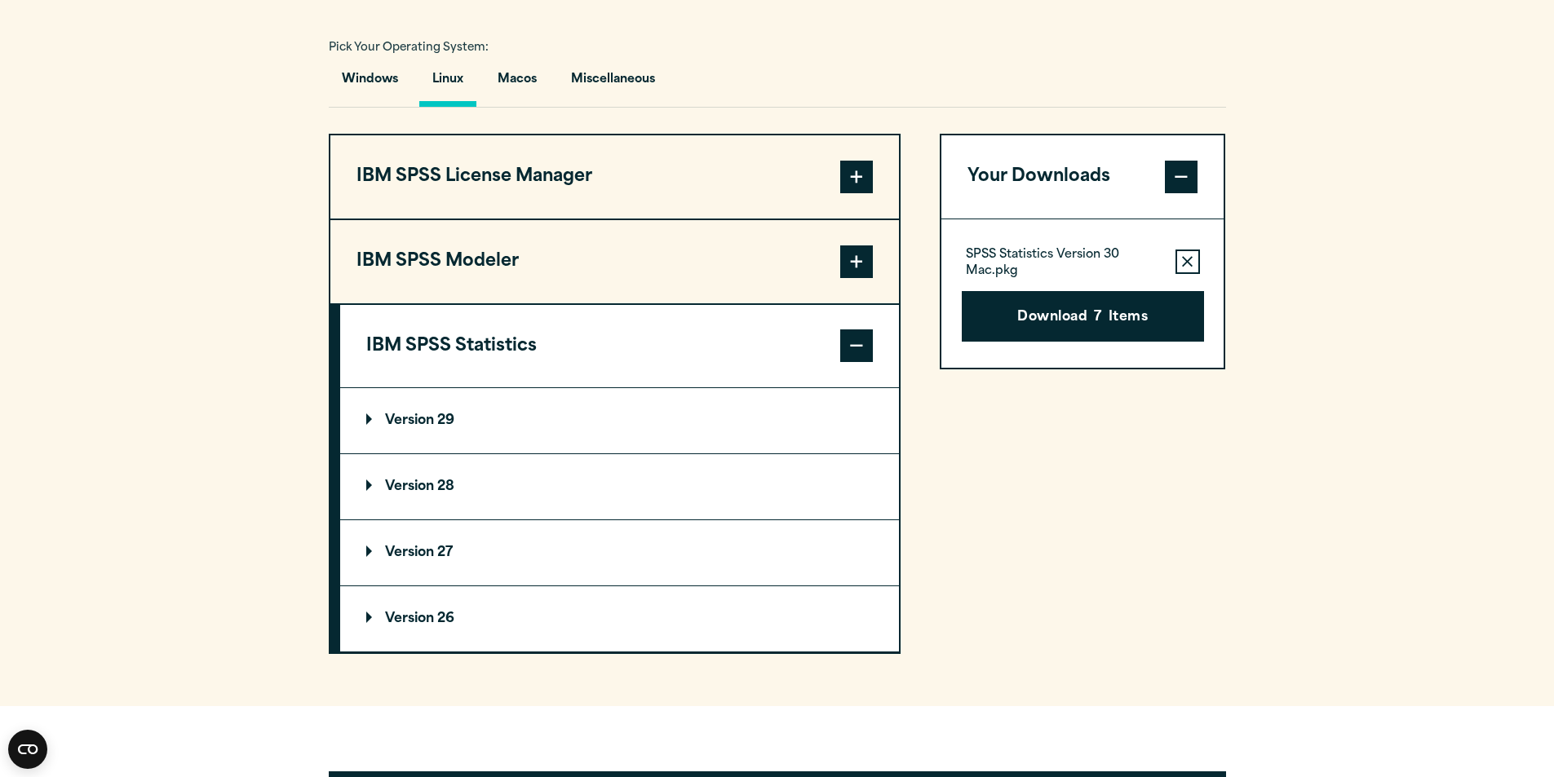
click at [504, 341] on button "IBM SPSS Statistics" at bounding box center [619, 346] width 559 height 83
